Goal: Find specific page/section: Find specific page/section

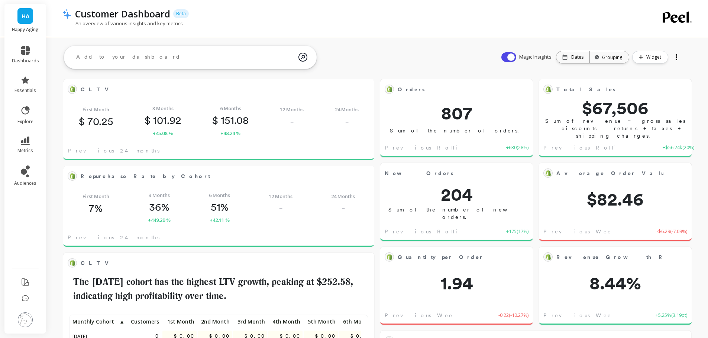
scroll to position [6, 6]
click at [30, 321] on img at bounding box center [25, 320] width 15 height 15
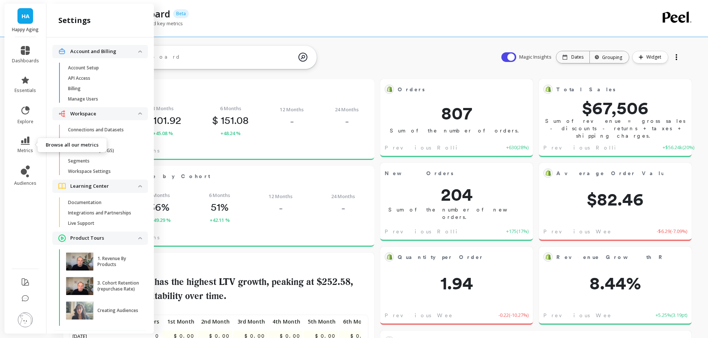
click at [27, 146] on link "metrics" at bounding box center [25, 145] width 27 height 17
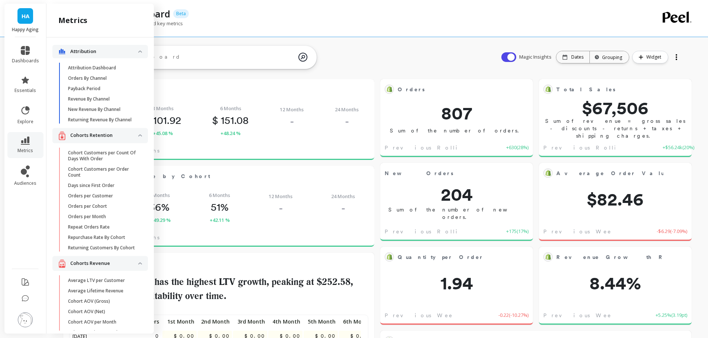
scroll to position [227, 0]
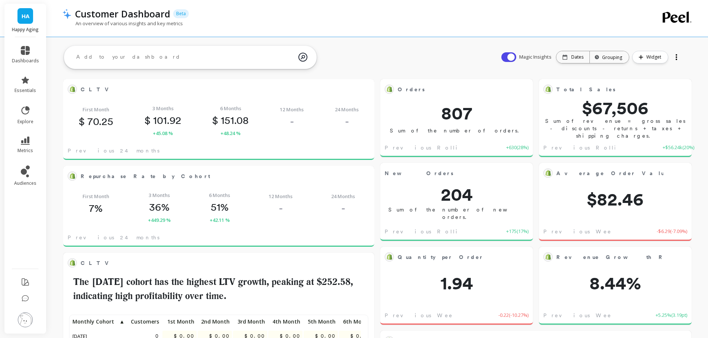
scroll to position [199, 284]
